Goal: Task Accomplishment & Management: Complete application form

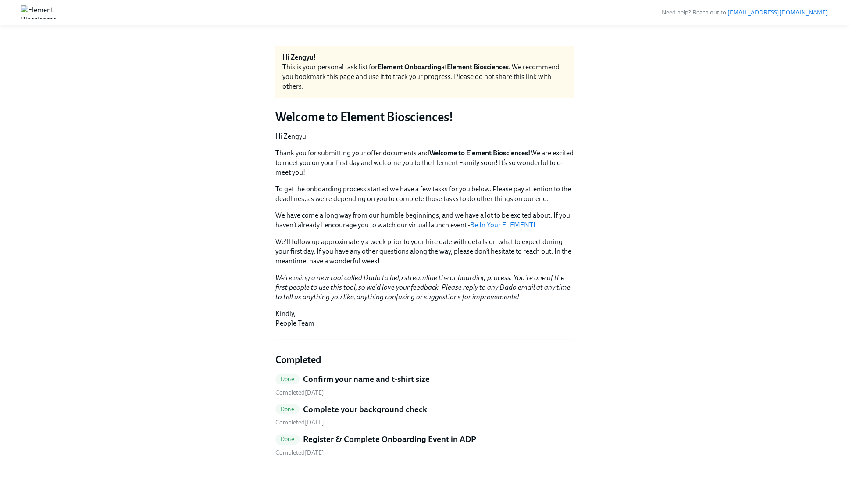
scroll to position [6, 0]
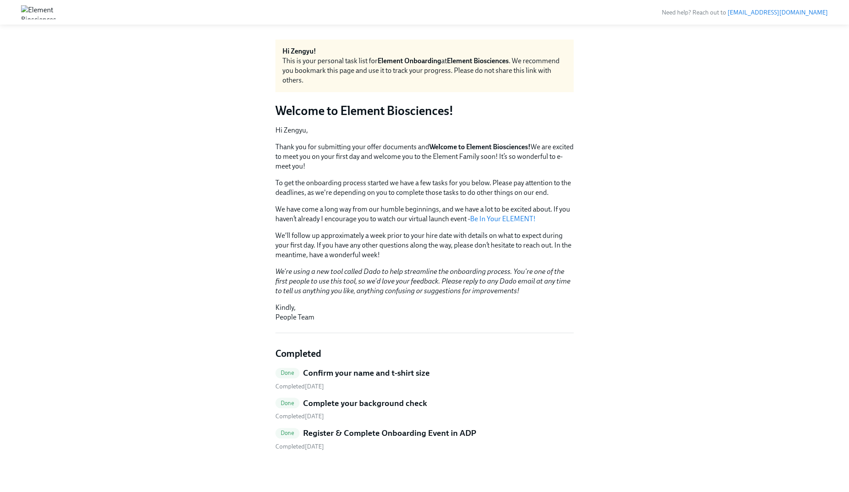
click at [362, 374] on h5 "Confirm your name and t-shirt size" at bounding box center [366, 372] width 127 height 11
